Goal: Complete application form

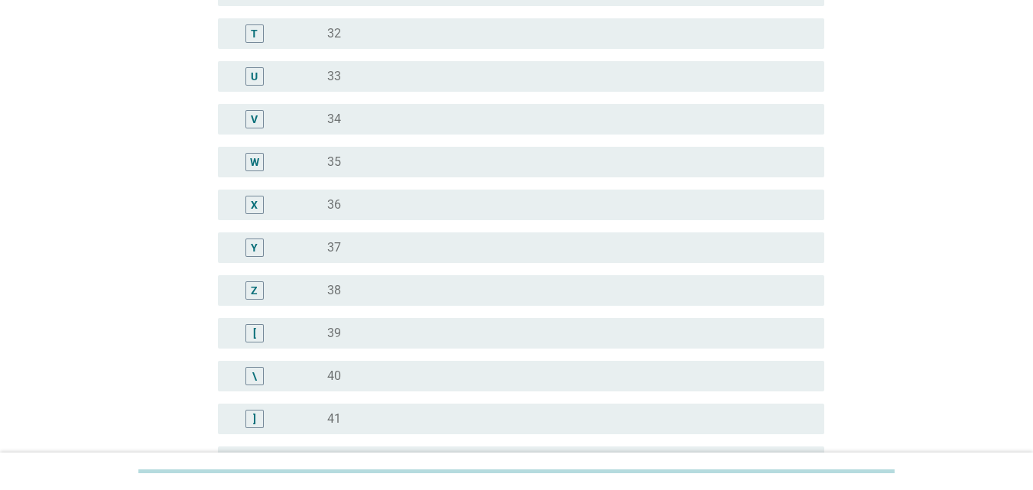
scroll to position [1146, 0]
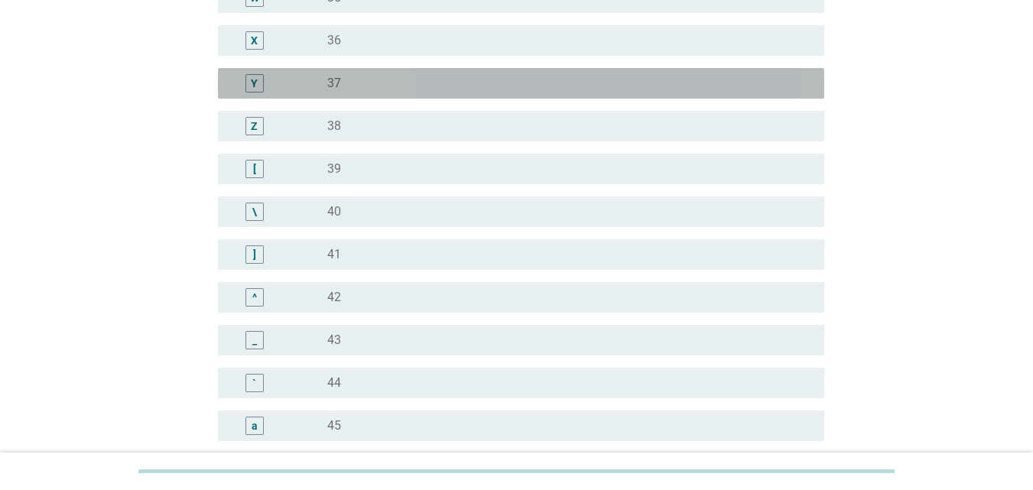
click at [354, 79] on div "radio_button_unchecked 37" at bounding box center [563, 83] width 472 height 15
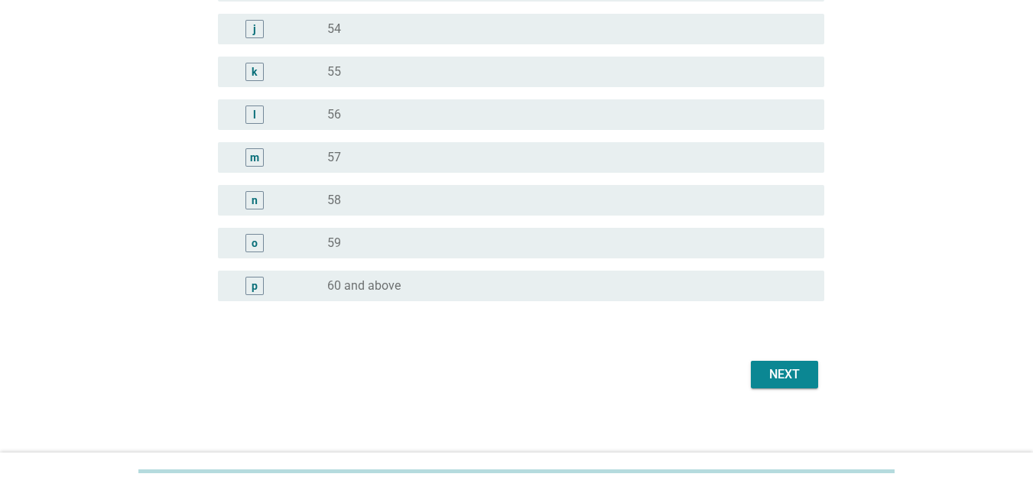
scroll to position [1936, 0]
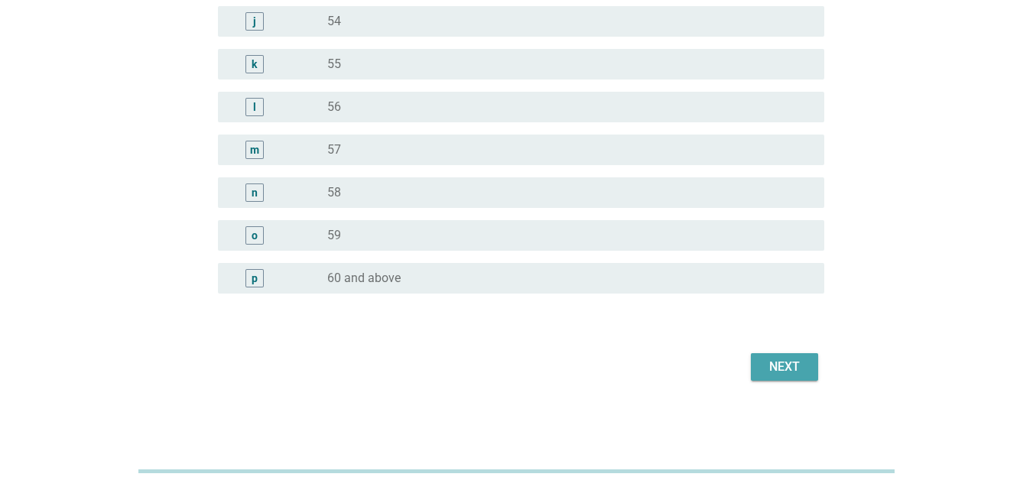
click at [794, 362] on div "Next" at bounding box center [784, 367] width 43 height 18
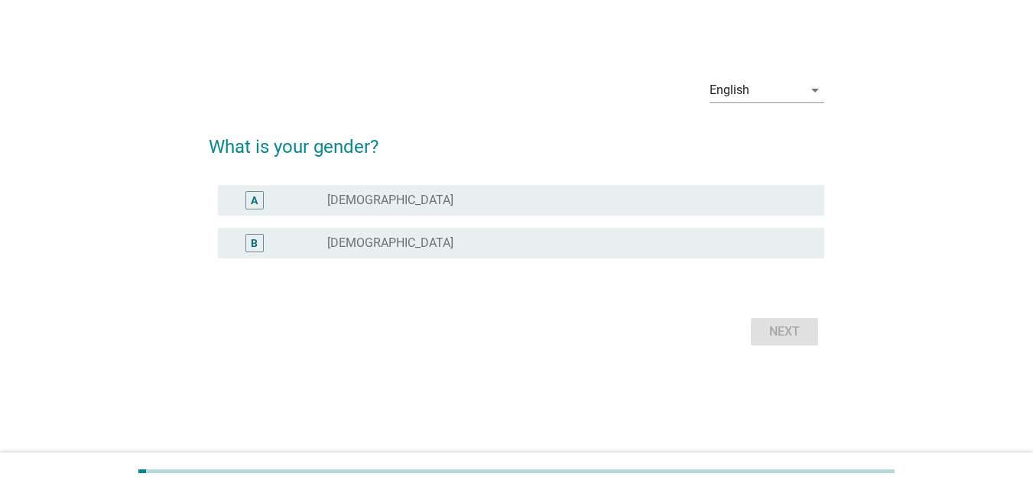
scroll to position [0, 0]
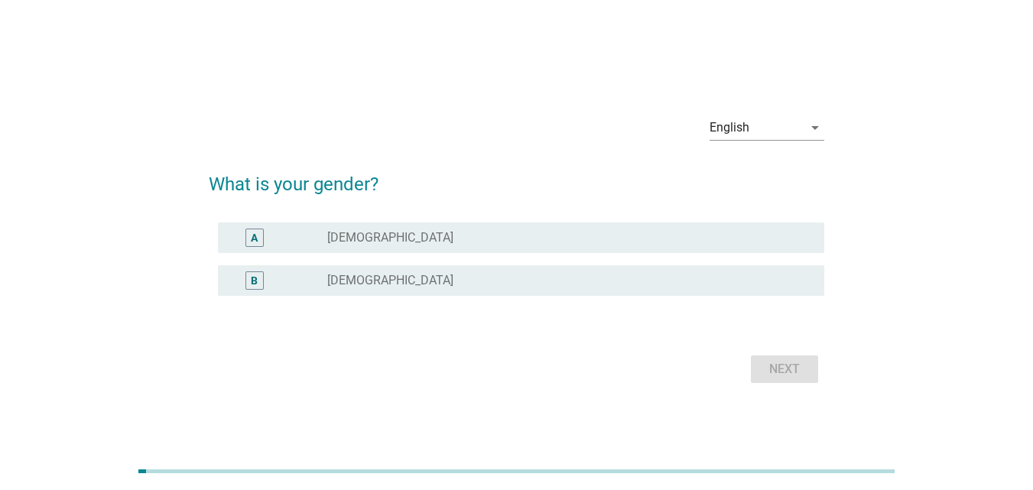
click at [410, 271] on div "B radio_button_unchecked [DEMOGRAPHIC_DATA]" at bounding box center [521, 280] width 606 height 31
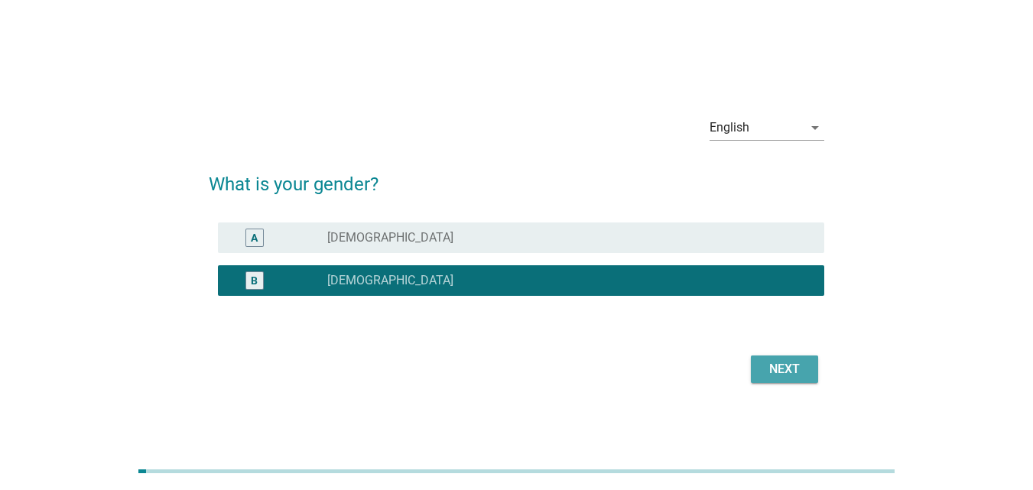
drag, startPoint x: 790, startPoint y: 372, endPoint x: 730, endPoint y: 238, distance: 147.1
click at [790, 371] on div "Next" at bounding box center [784, 369] width 43 height 18
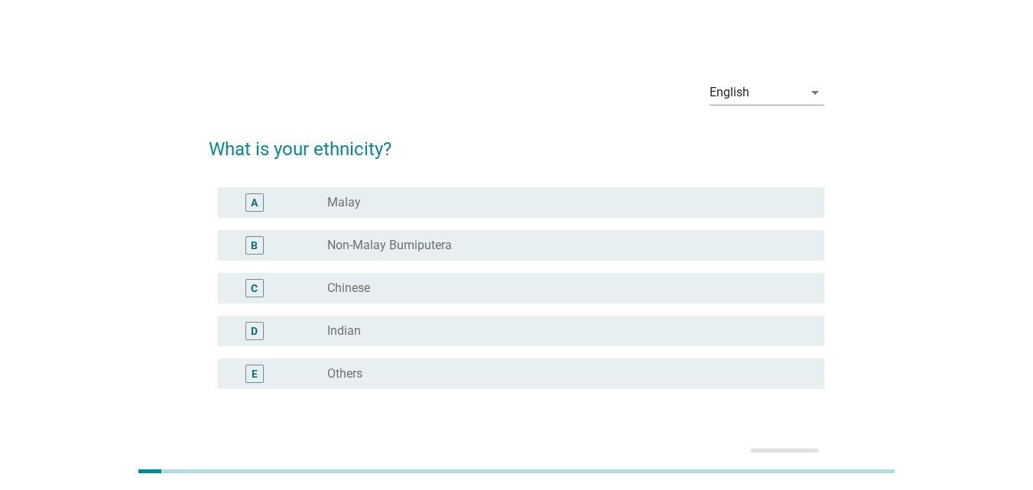
click at [361, 193] on div "radio_button_unchecked Malay" at bounding box center [569, 202] width 485 height 18
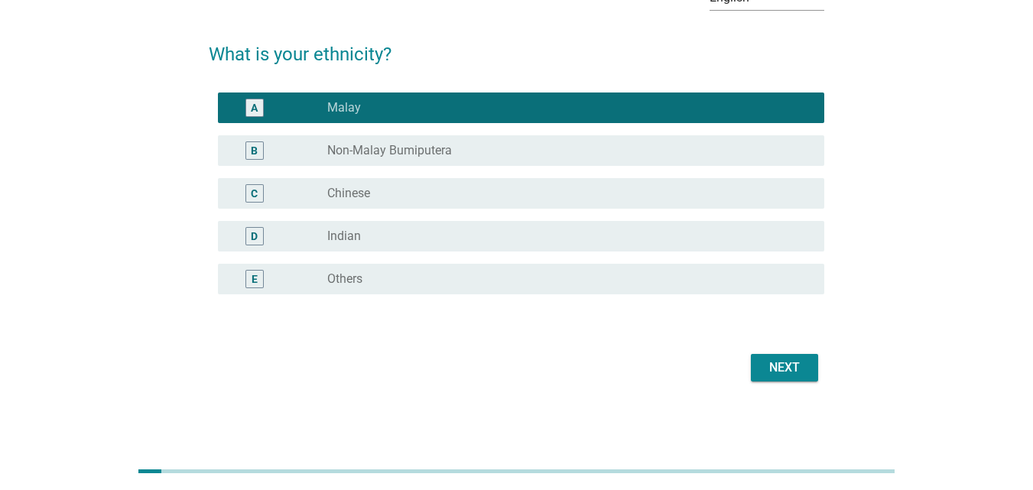
scroll to position [96, 0]
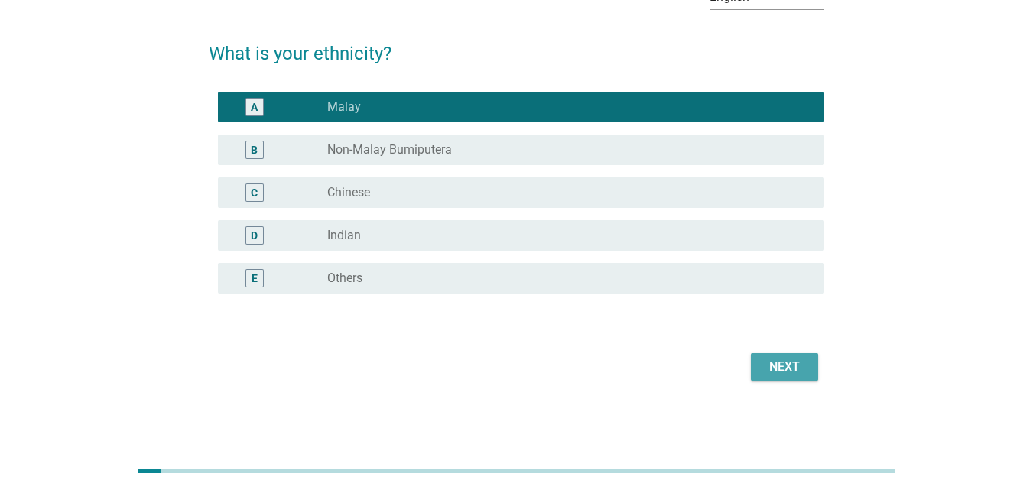
click at [794, 362] on div "Next" at bounding box center [784, 367] width 43 height 18
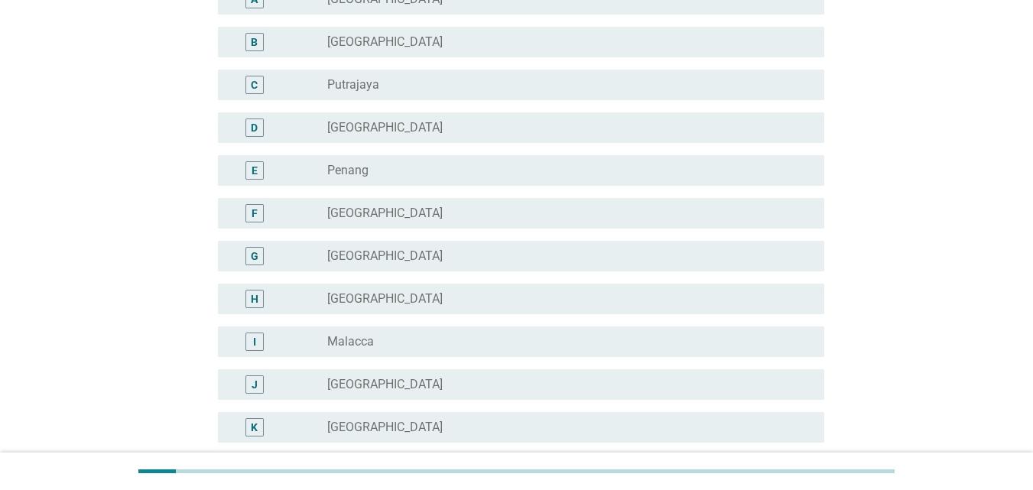
scroll to position [229, 0]
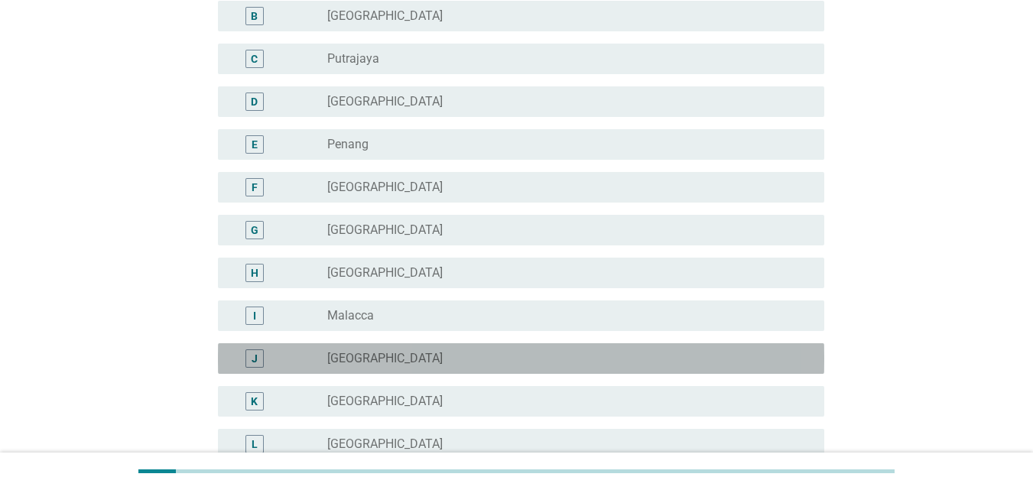
click at [350, 360] on label "[GEOGRAPHIC_DATA]" at bounding box center [384, 358] width 115 height 15
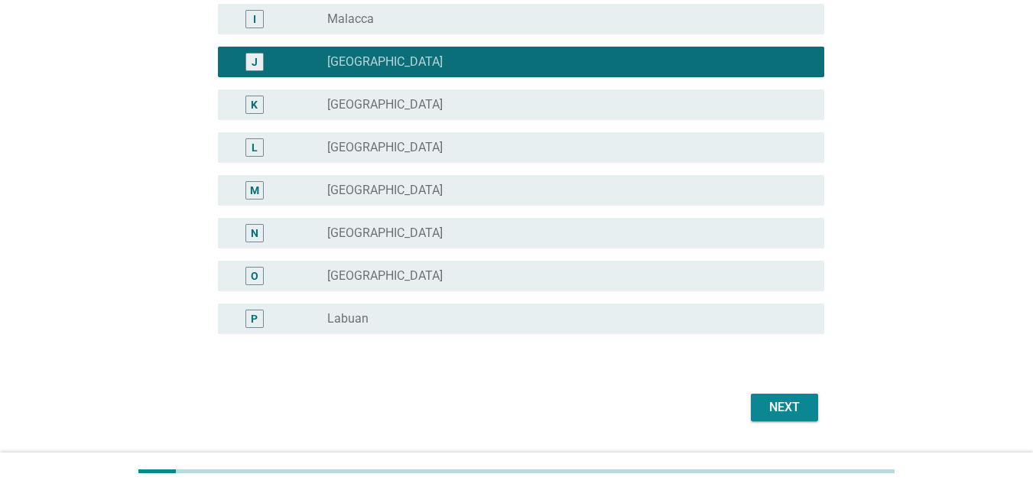
scroll to position [535, 0]
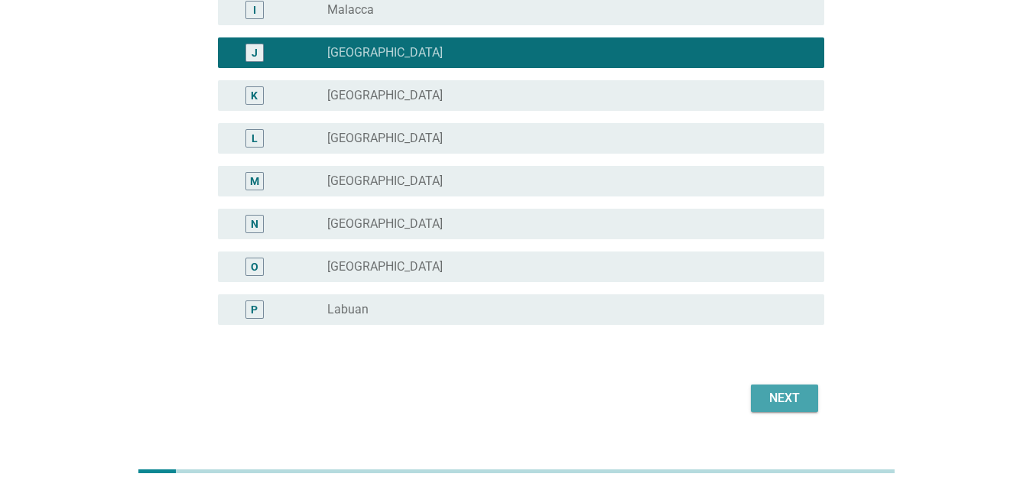
click at [777, 391] on div "Next" at bounding box center [784, 398] width 43 height 18
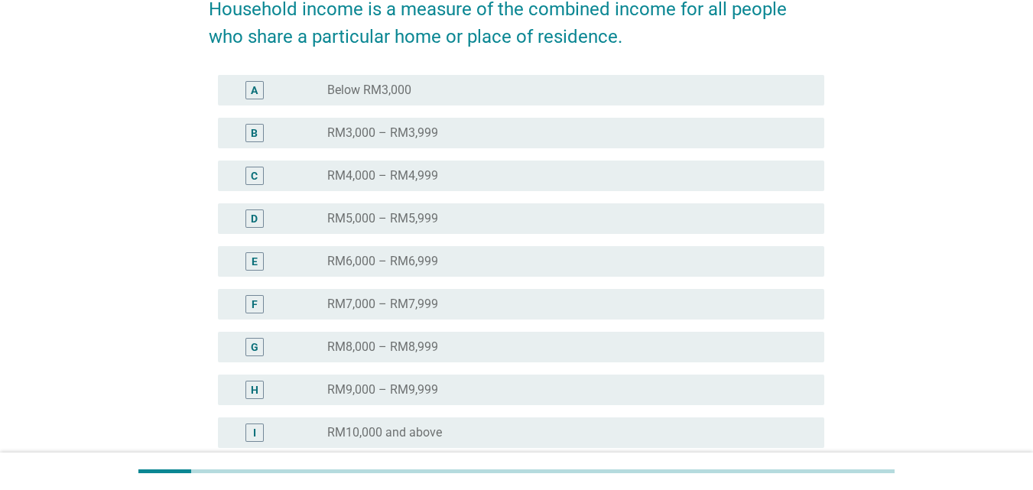
scroll to position [377, 0]
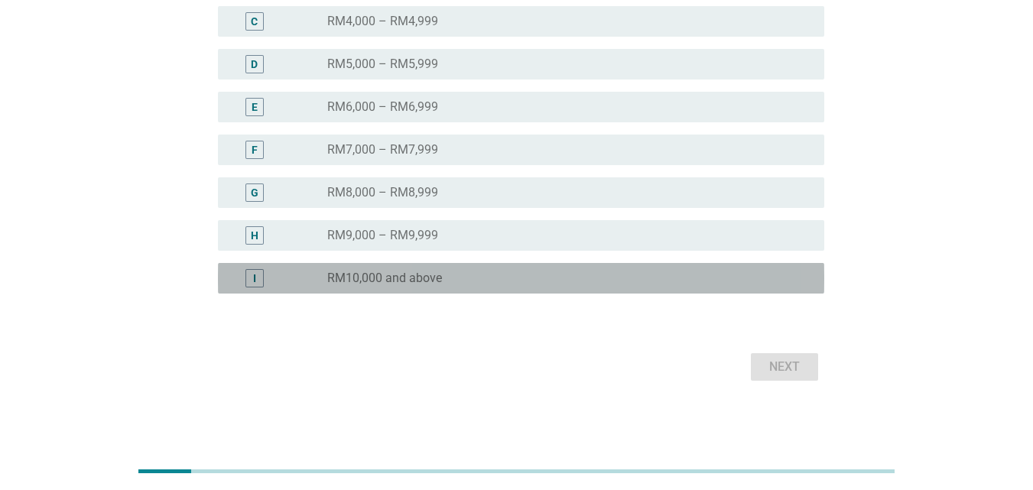
click at [369, 271] on label "RM10,000 and above" at bounding box center [384, 278] width 115 height 15
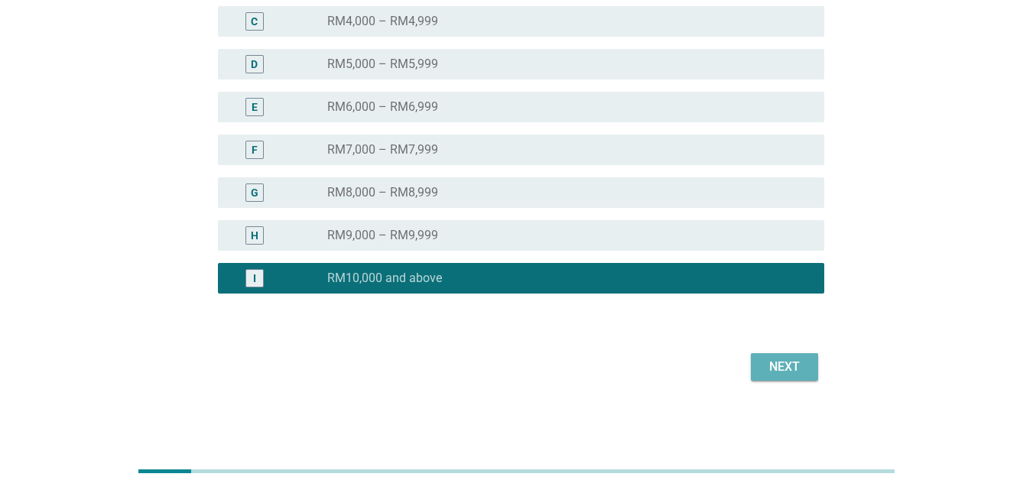
drag, startPoint x: 798, startPoint y: 365, endPoint x: 585, endPoint y: 272, distance: 232.7
click at [797, 365] on div "Next" at bounding box center [784, 367] width 43 height 18
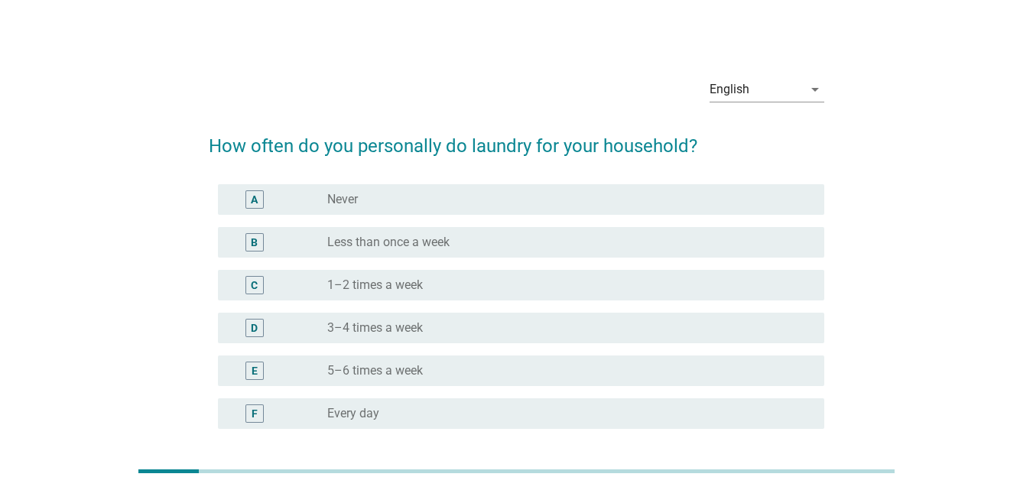
scroll to position [0, 0]
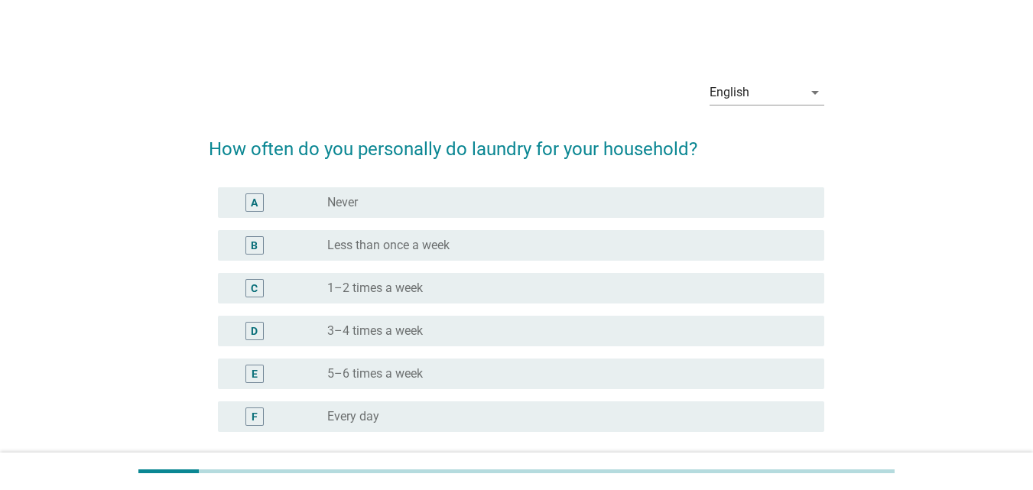
click at [392, 284] on label "1–2 times a week" at bounding box center [375, 288] width 96 height 15
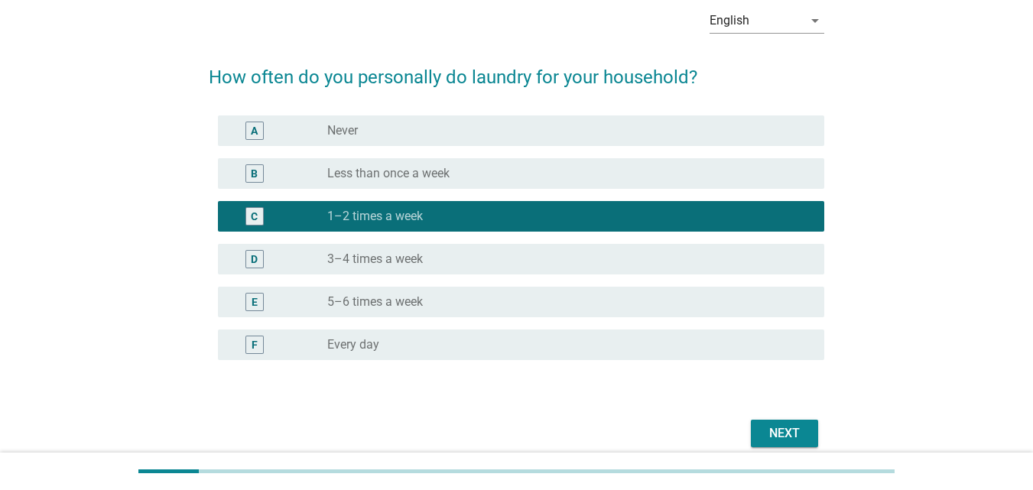
scroll to position [138, 0]
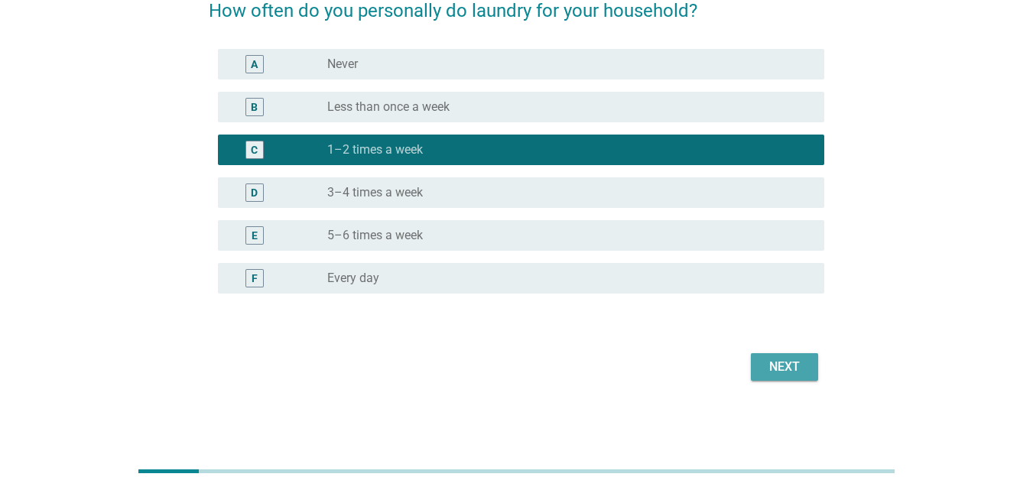
click at [779, 365] on div "Next" at bounding box center [784, 367] width 43 height 18
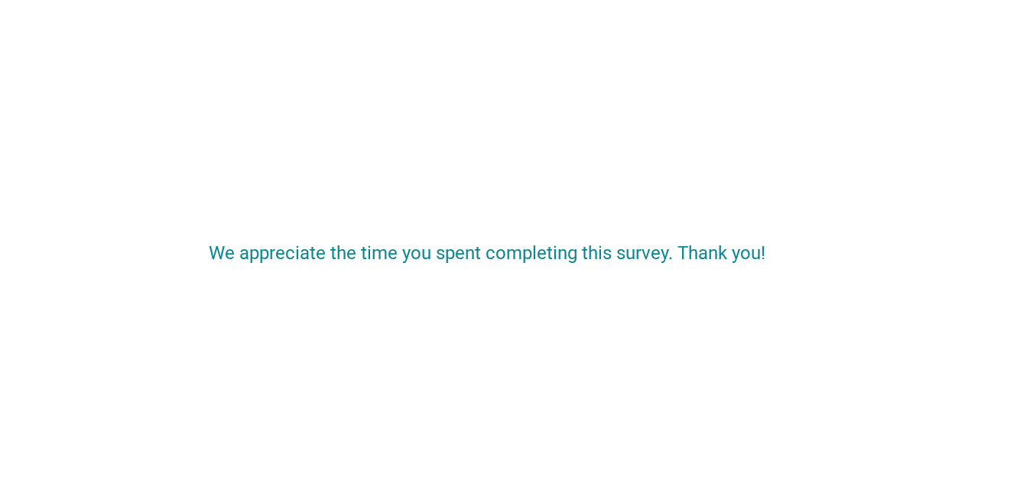
scroll to position [0, 0]
